Goal: Book appointment/travel/reservation

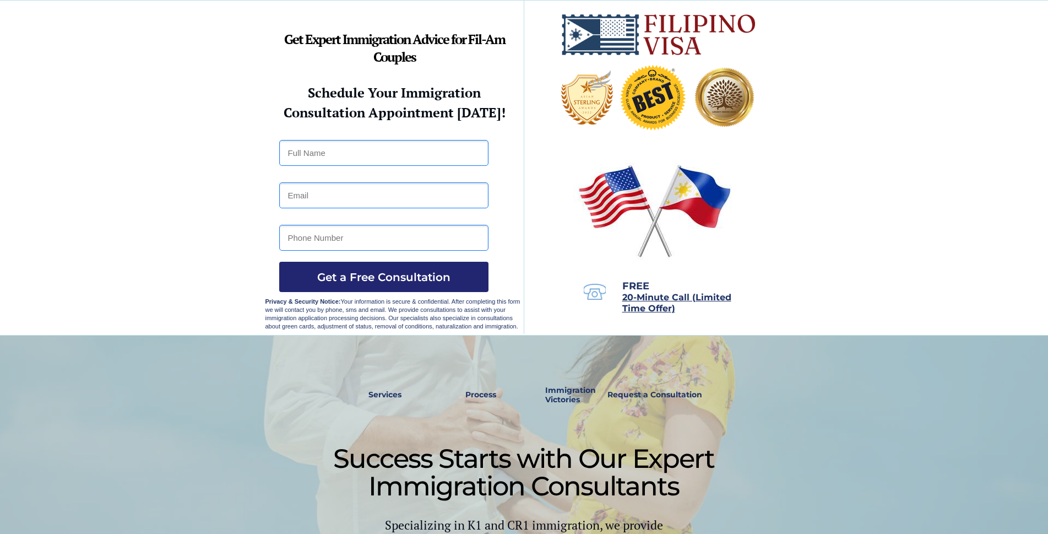
click at [319, 153] on input "text" at bounding box center [383, 153] width 209 height 26
click at [320, 150] on input "text" at bounding box center [383, 153] width 209 height 26
click at [383, 394] on strong "Services" at bounding box center [385, 394] width 33 height 10
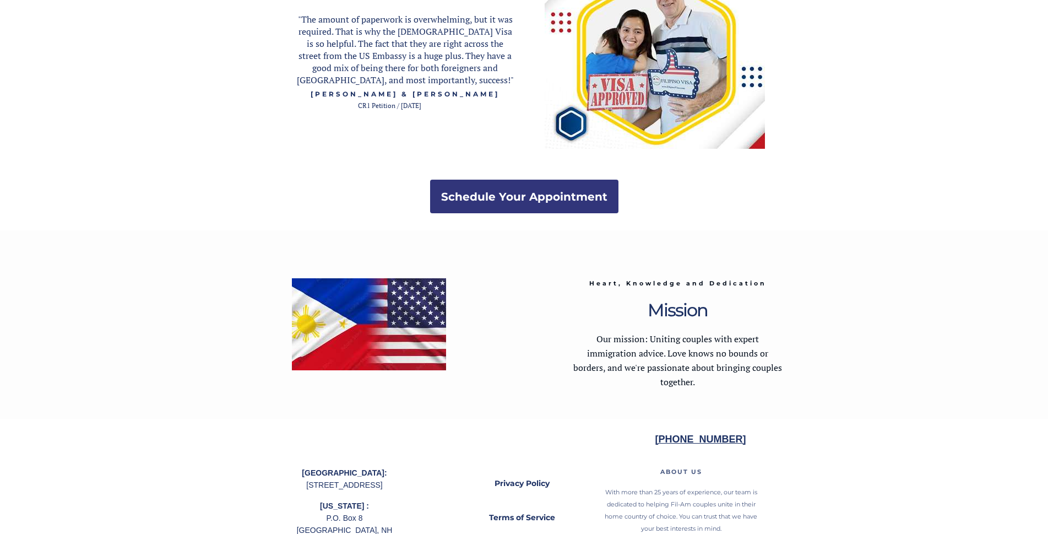
scroll to position [2005, 0]
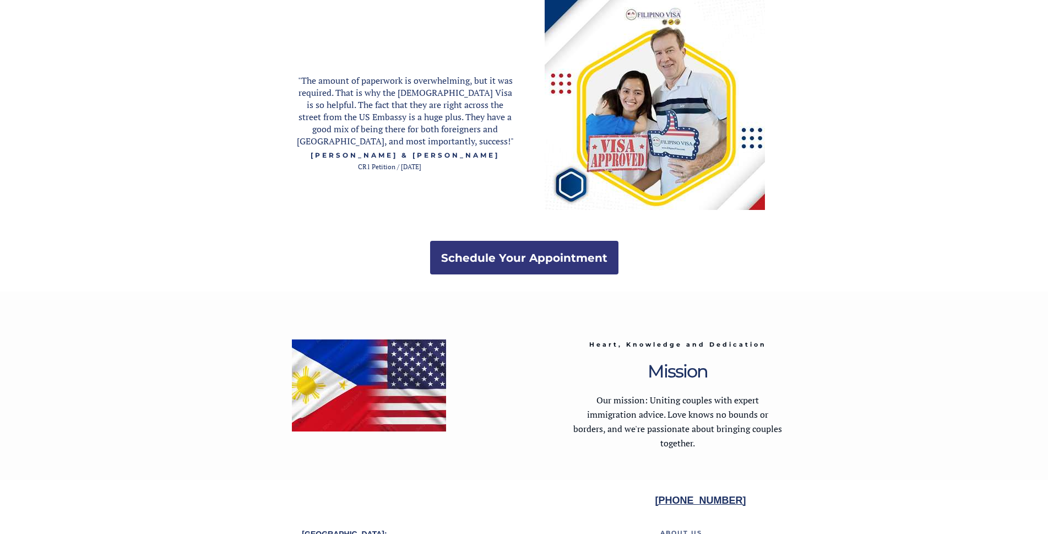
click at [485, 251] on strong "Schedule Your Appointment" at bounding box center [524, 257] width 166 height 13
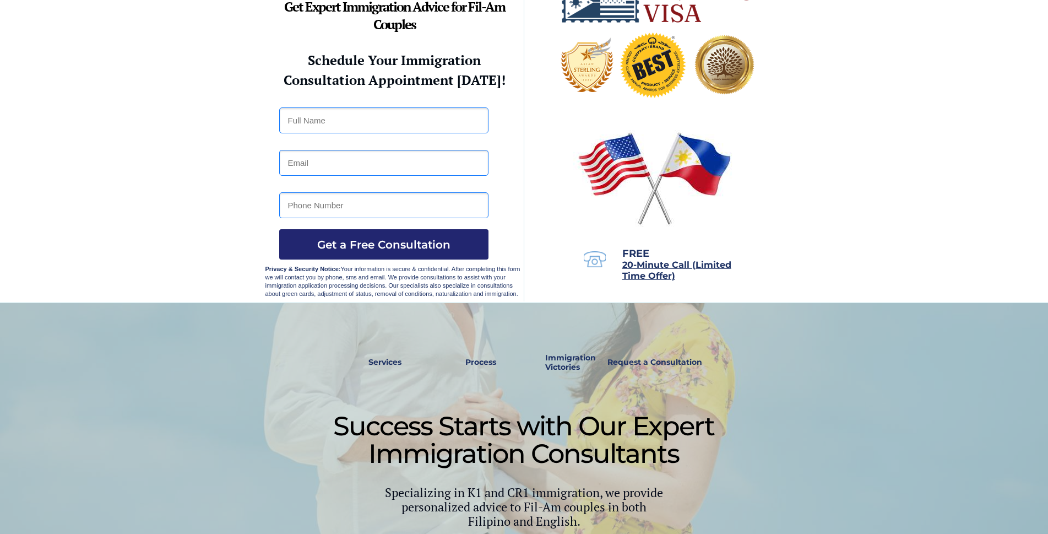
click at [338, 111] on input "text" at bounding box center [383, 120] width 209 height 26
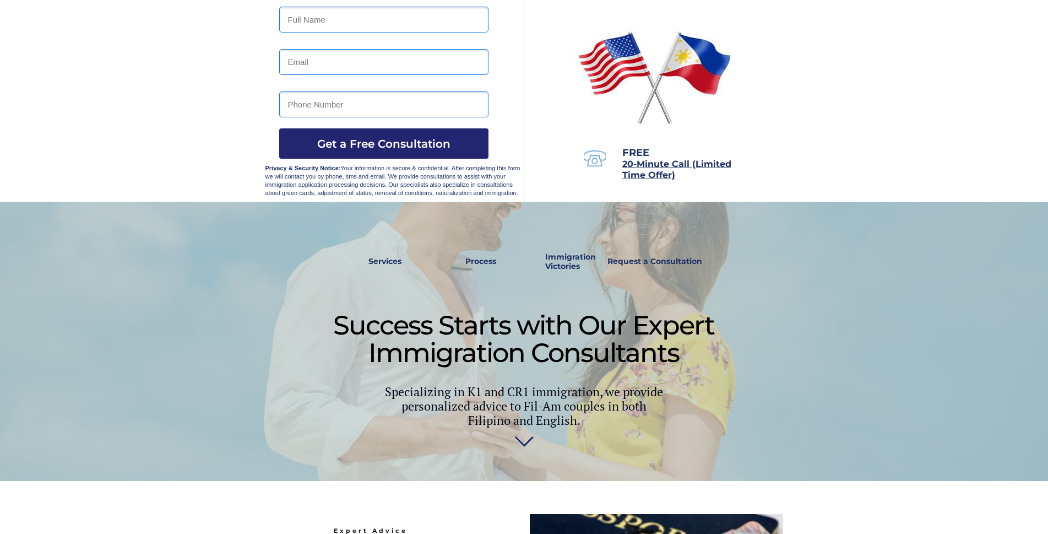
scroll to position [0, 0]
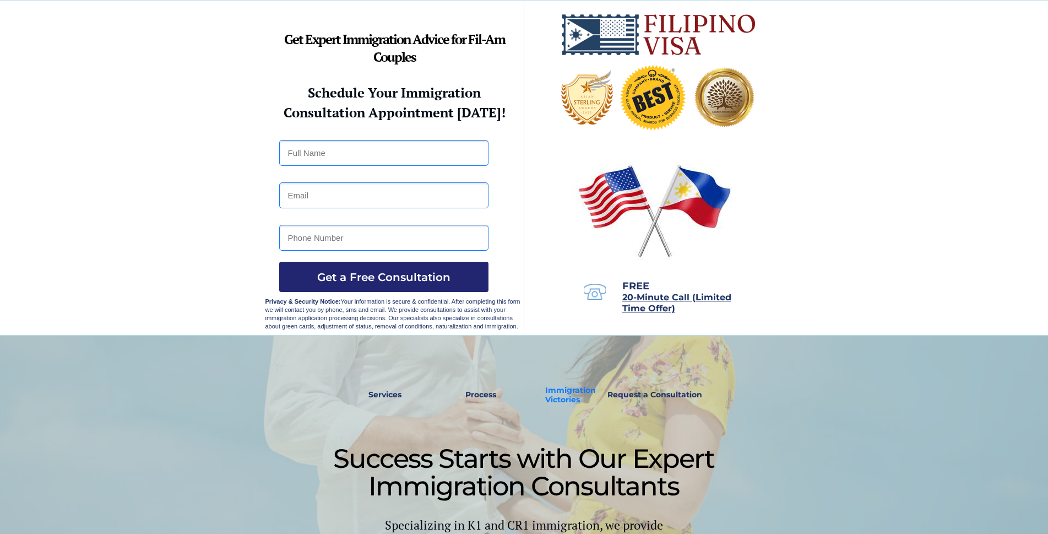
click at [576, 391] on strong "Immigration Victories" at bounding box center [570, 394] width 51 height 19
click at [645, 392] on strong "Request a Consultation" at bounding box center [655, 394] width 95 height 10
